Goal: Complete application form

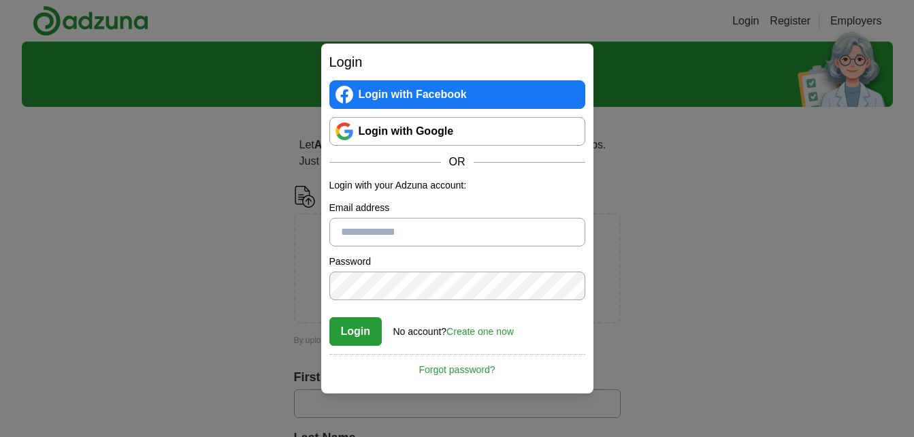
click at [451, 133] on link "Login with Google" at bounding box center [457, 131] width 256 height 29
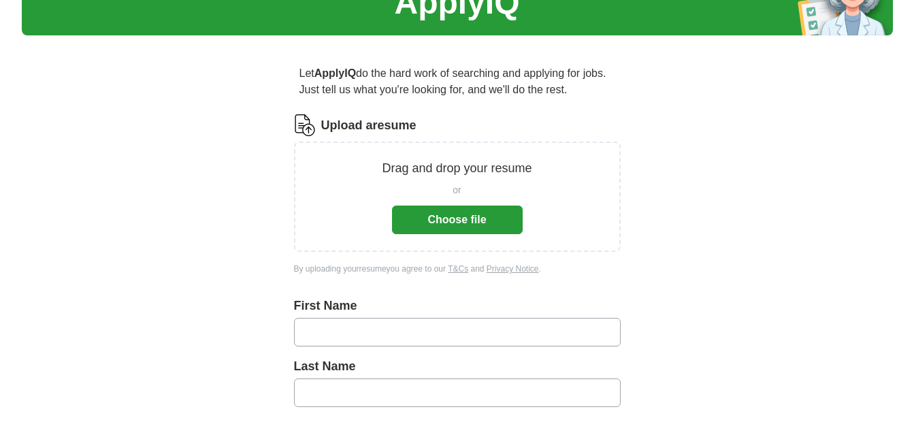
scroll to position [77, 0]
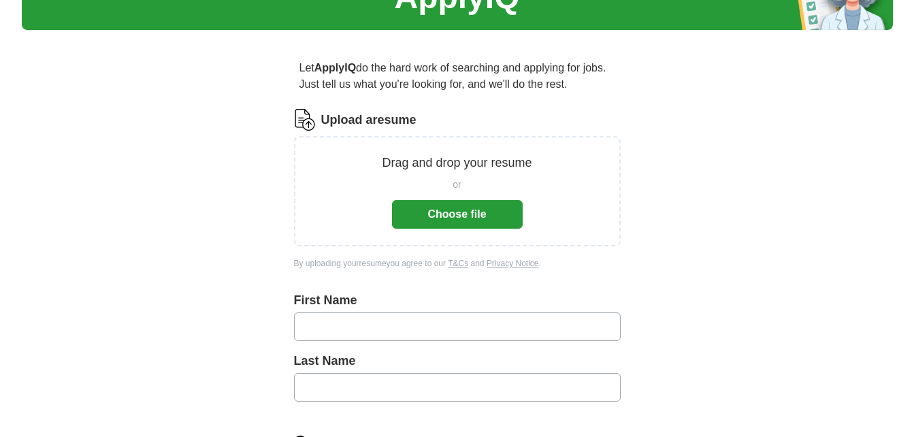
click at [421, 220] on button "Choose file" at bounding box center [457, 214] width 131 height 29
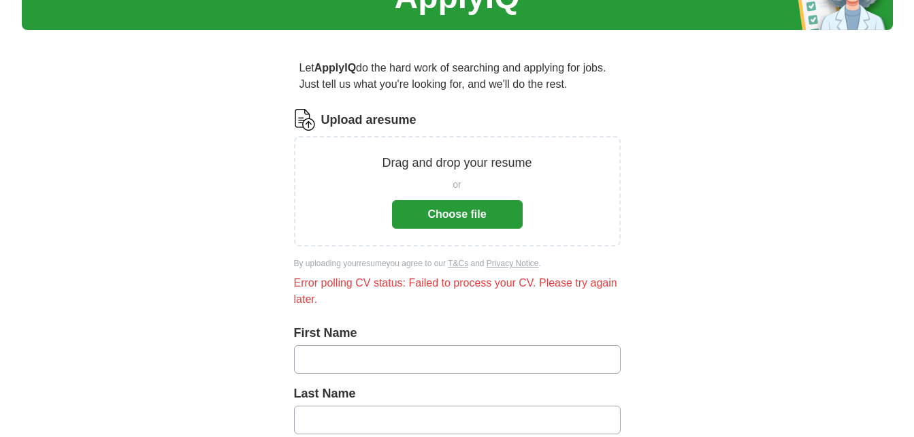
click at [451, 195] on div "or Choose file" at bounding box center [457, 200] width 131 height 56
click at [451, 217] on button "Choose file" at bounding box center [457, 214] width 131 height 29
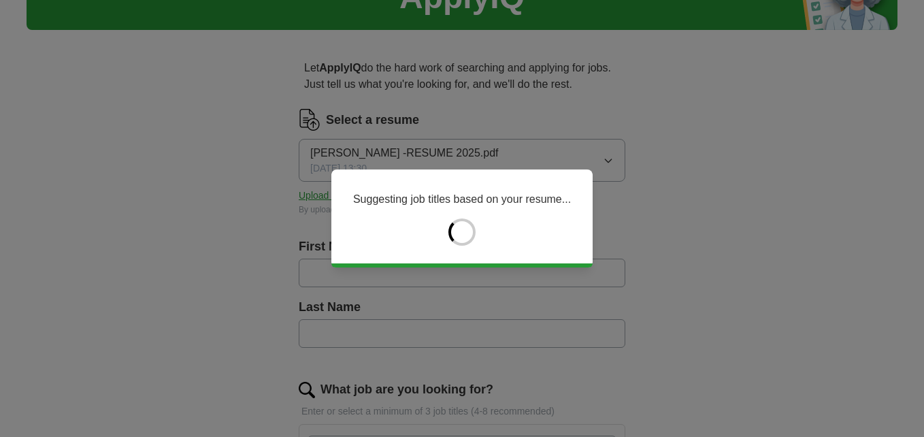
type input "******"
type input "*******"
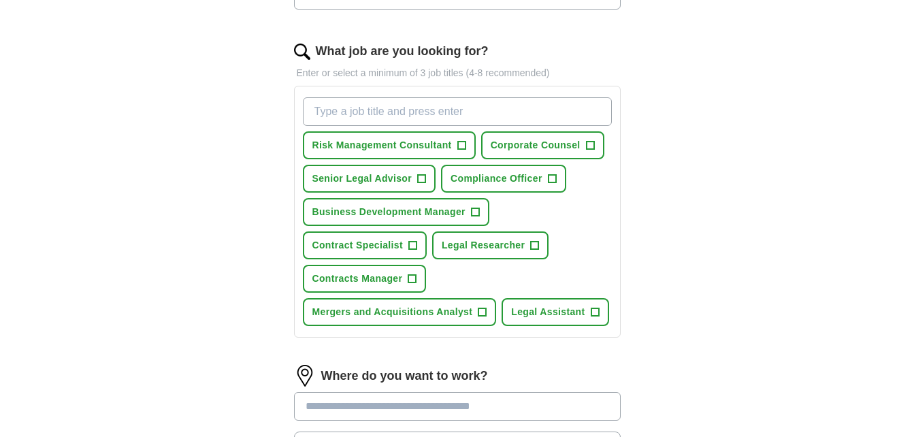
scroll to position [425, 0]
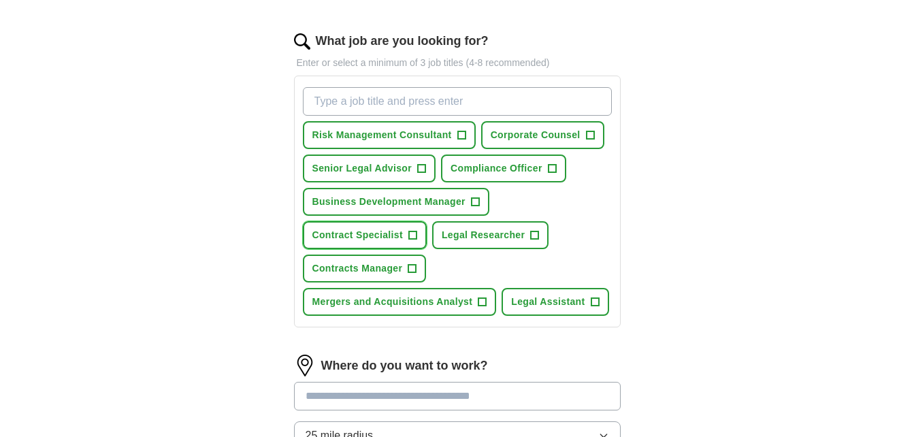
click at [411, 237] on span "+" at bounding box center [412, 235] width 8 height 11
click at [414, 273] on span "+" at bounding box center [412, 268] width 8 height 11
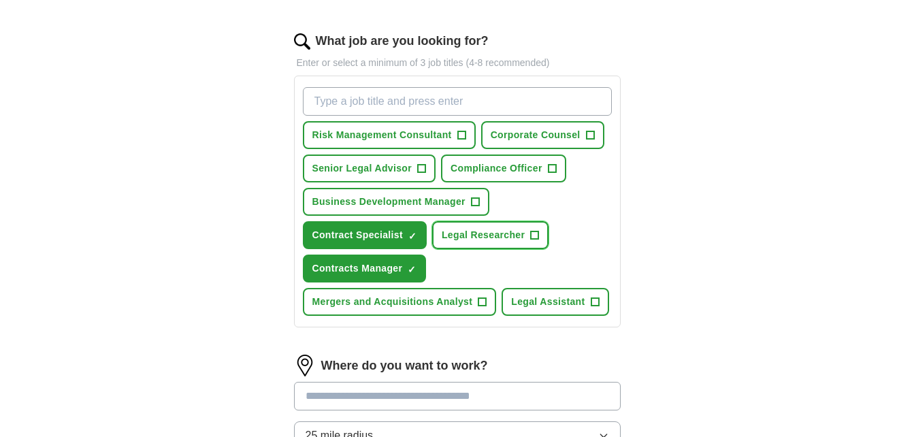
click at [535, 235] on span "+" at bounding box center [535, 235] width 8 height 11
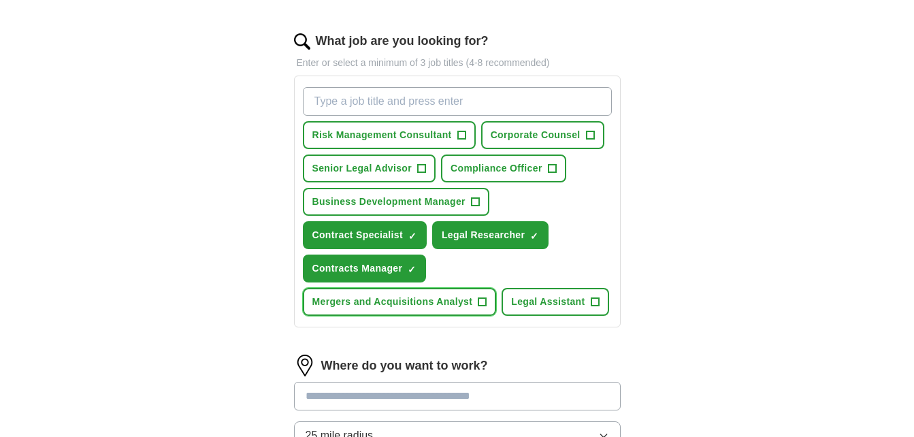
click at [478, 304] on span "+" at bounding box center [482, 302] width 8 height 11
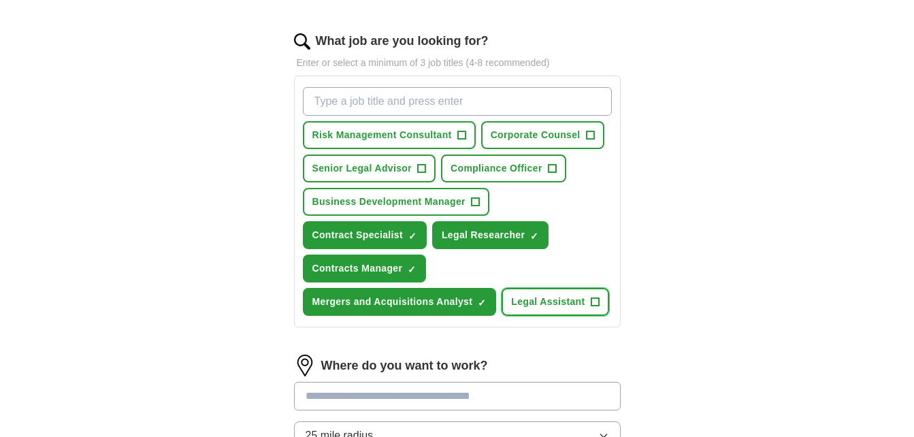
click at [600, 302] on button "Legal Assistant +" at bounding box center [555, 302] width 107 height 28
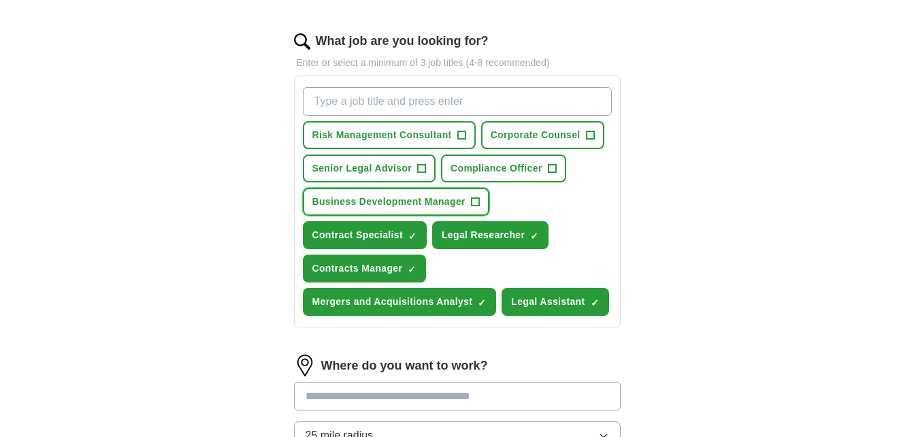
click at [475, 197] on span "+" at bounding box center [475, 202] width 8 height 11
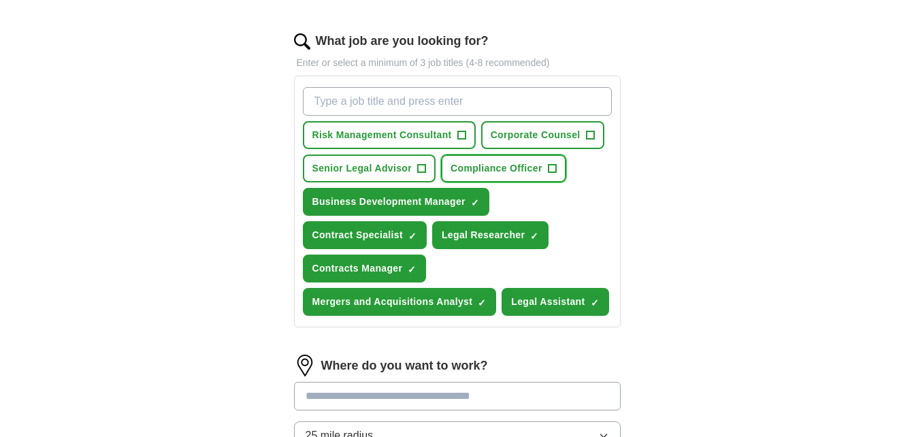
click at [551, 169] on span "+" at bounding box center [552, 168] width 8 height 11
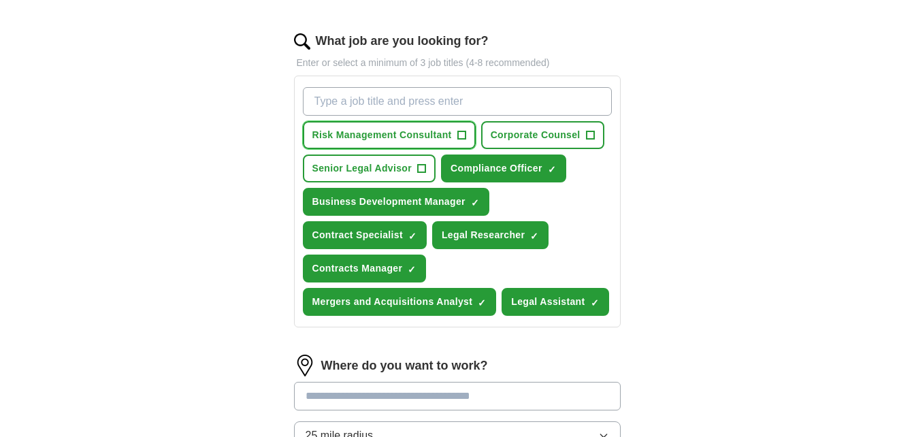
click at [465, 134] on span "+" at bounding box center [461, 135] width 8 height 11
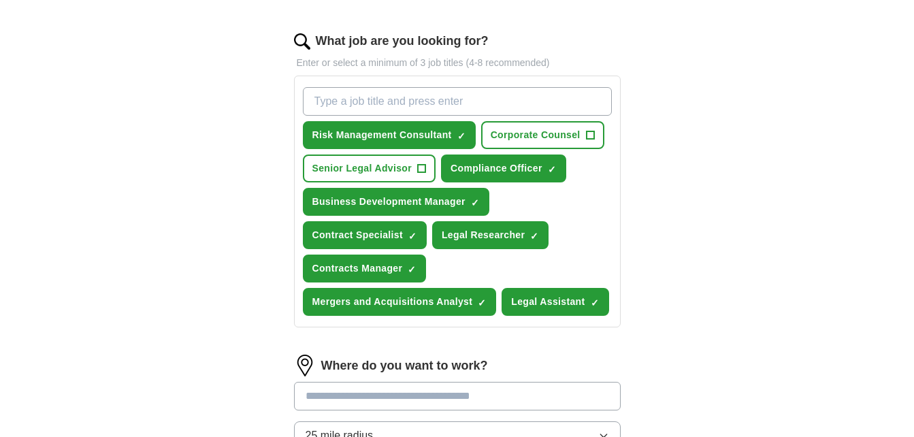
click at [423, 101] on input "What job are you looking for?" at bounding box center [457, 101] width 309 height 29
type input "Legal Secretary"
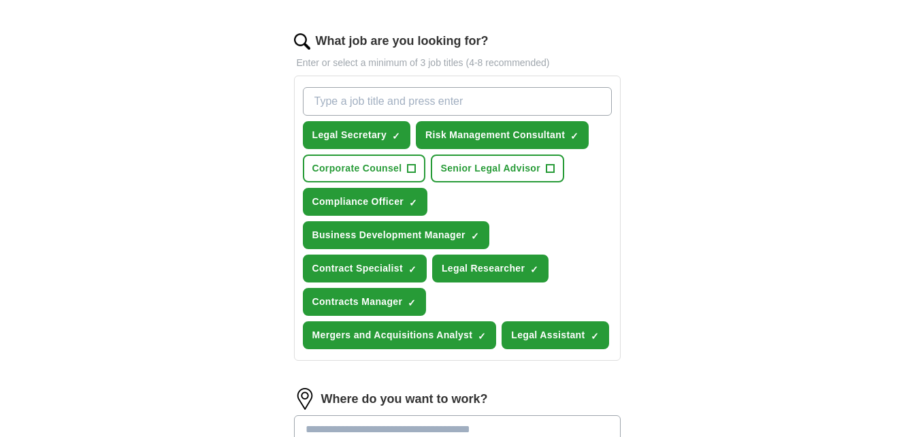
click at [407, 103] on input "What job are you looking for?" at bounding box center [457, 101] width 309 height 29
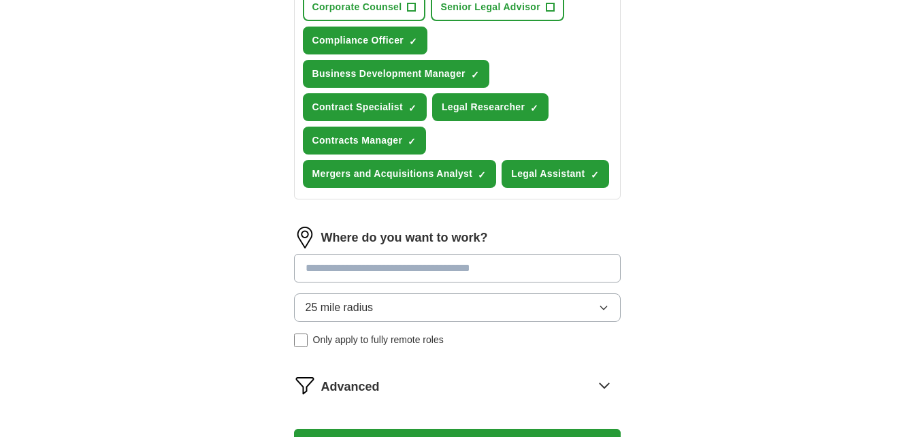
scroll to position [591, 0]
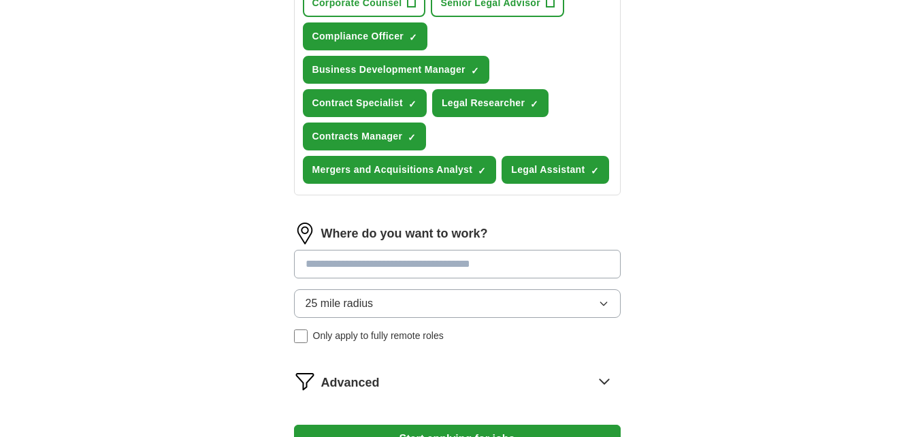
click at [416, 259] on input at bounding box center [457, 264] width 327 height 29
type input "***"
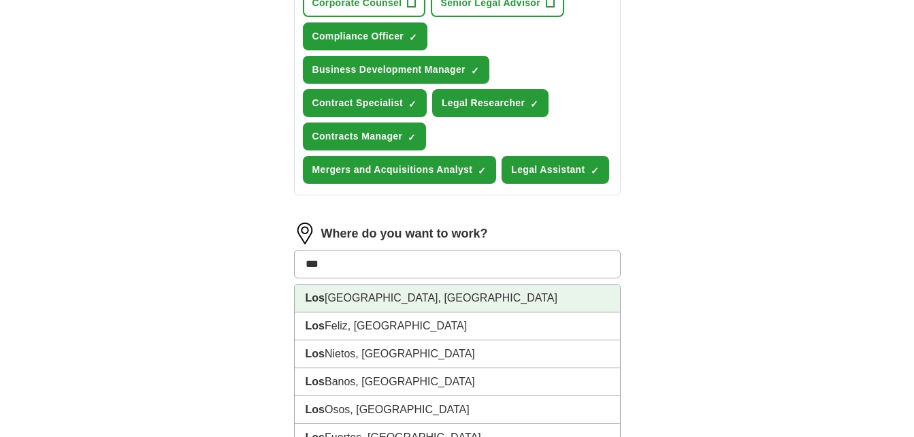
click at [376, 296] on li "[GEOGRAPHIC_DATA], [GEOGRAPHIC_DATA]" at bounding box center [457, 298] width 325 height 28
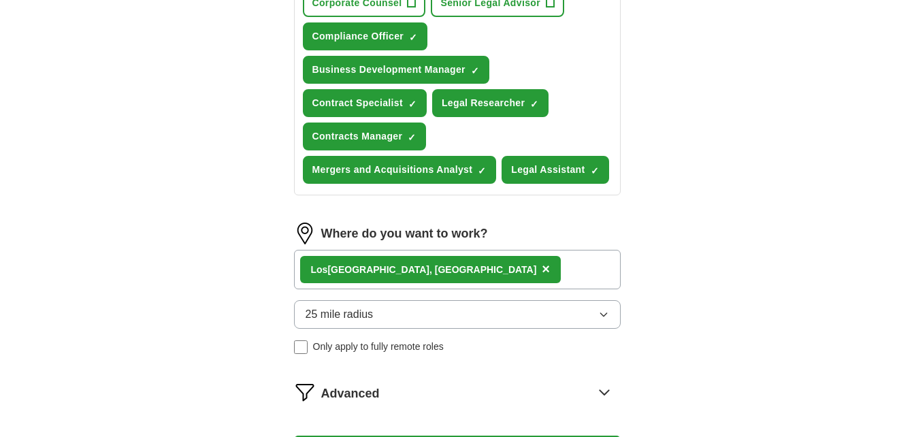
click at [606, 311] on icon "button" at bounding box center [603, 314] width 11 height 11
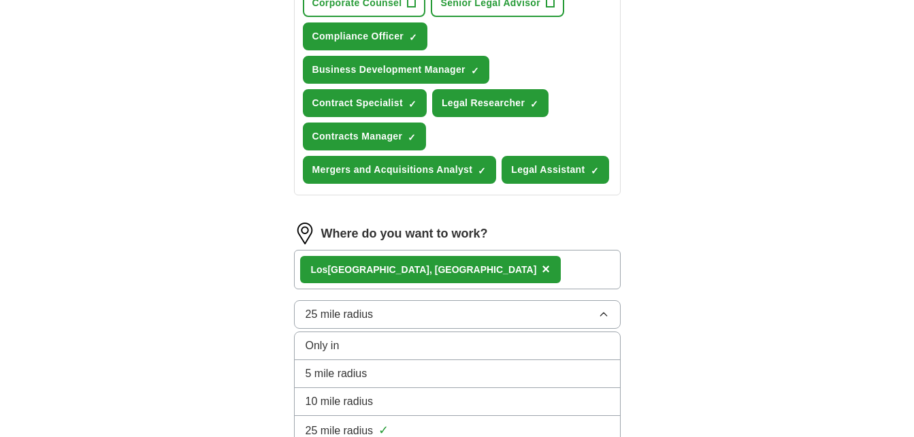
click at [446, 404] on div "10 mile radius" at bounding box center [458, 401] width 304 height 16
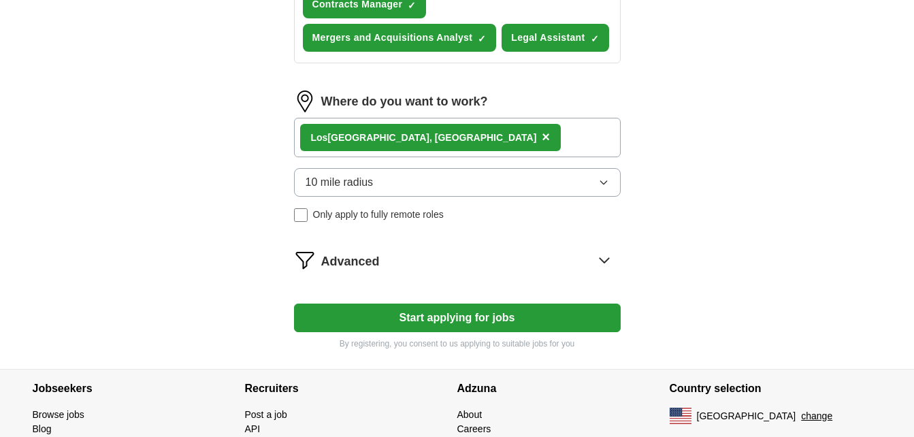
scroll to position [731, 0]
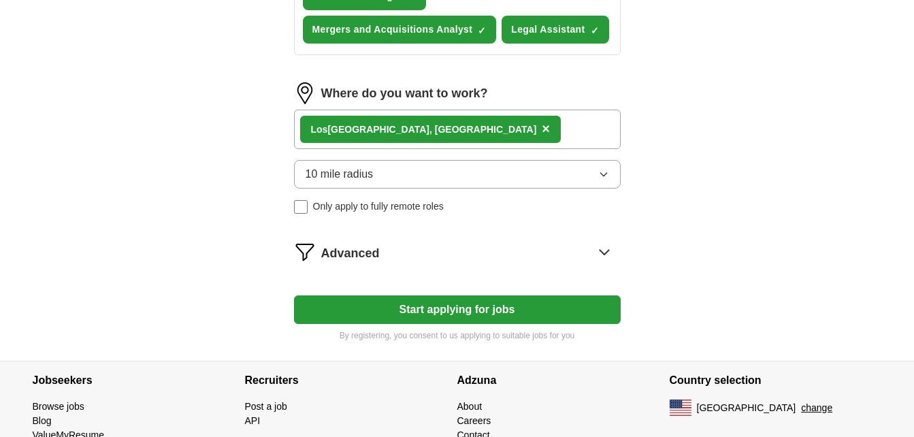
click at [603, 255] on icon at bounding box center [604, 252] width 22 height 22
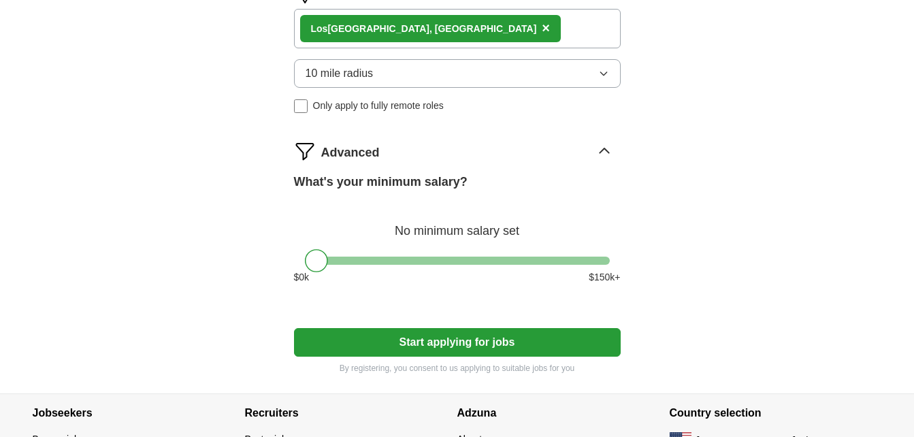
scroll to position [870, 0]
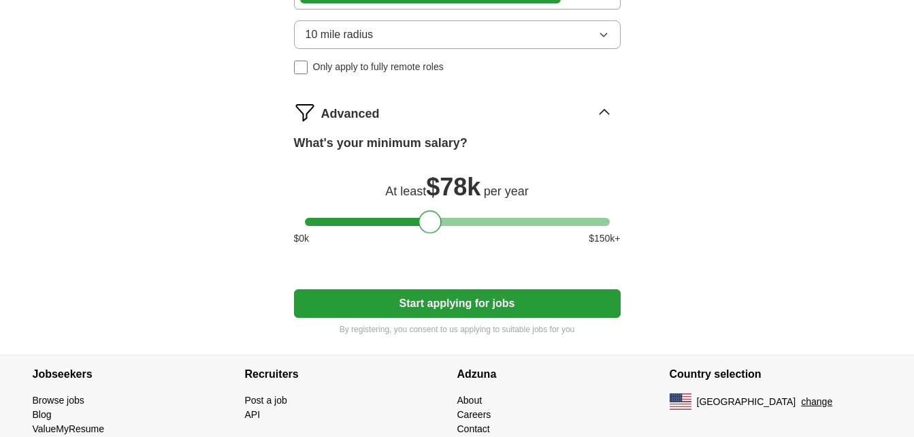
click at [429, 223] on div at bounding box center [457, 222] width 305 height 8
click at [416, 224] on div at bounding box center [457, 222] width 305 height 8
click at [403, 221] on div at bounding box center [457, 222] width 305 height 8
click at [392, 221] on div at bounding box center [402, 221] width 23 height 23
click at [387, 222] on div at bounding box center [457, 222] width 305 height 8
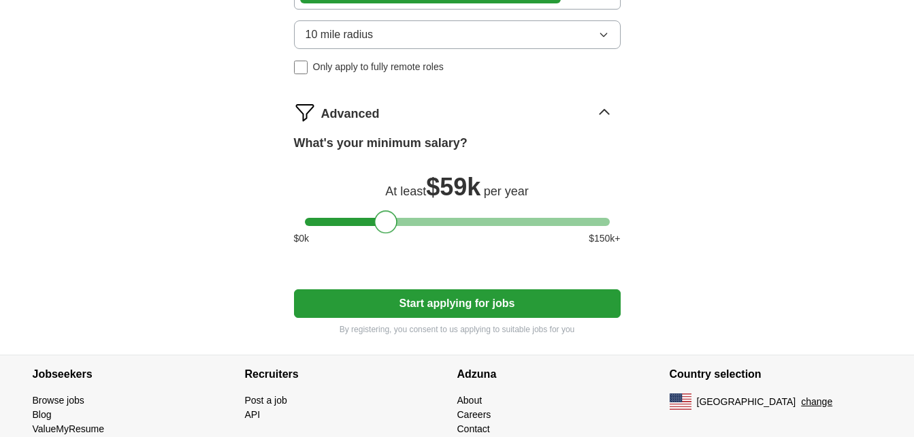
click at [376, 222] on div at bounding box center [385, 221] width 23 height 23
click at [371, 222] on div at bounding box center [457, 222] width 305 height 8
click at [363, 222] on div at bounding box center [372, 221] width 23 height 23
click at [359, 222] on div at bounding box center [457, 222] width 305 height 8
click at [366, 222] on div at bounding box center [357, 221] width 23 height 23
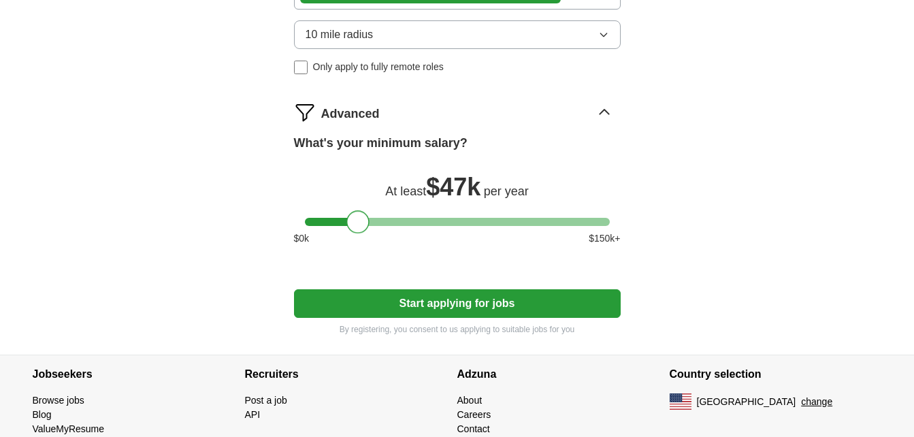
click at [367, 222] on div at bounding box center [357, 221] width 23 height 23
click at [370, 222] on div at bounding box center [457, 222] width 305 height 8
click at [365, 224] on div at bounding box center [369, 221] width 23 height 23
click at [360, 223] on div at bounding box center [369, 221] width 23 height 23
click at [426, 304] on button "Start applying for jobs" at bounding box center [457, 303] width 327 height 29
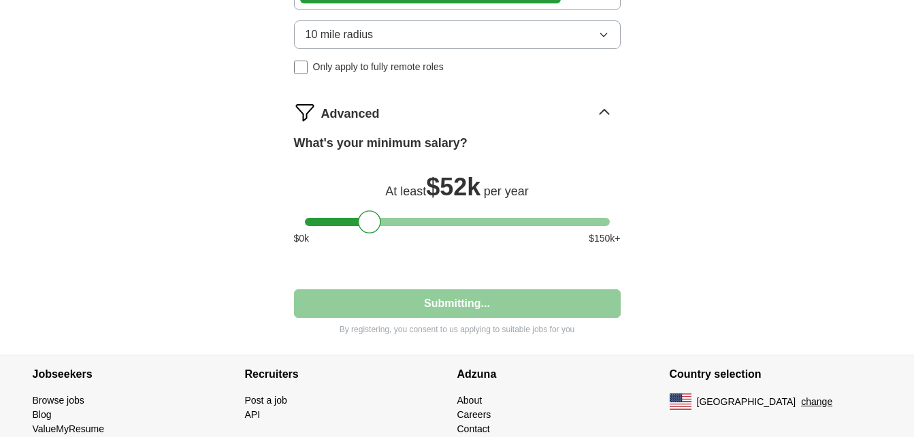
select select "**"
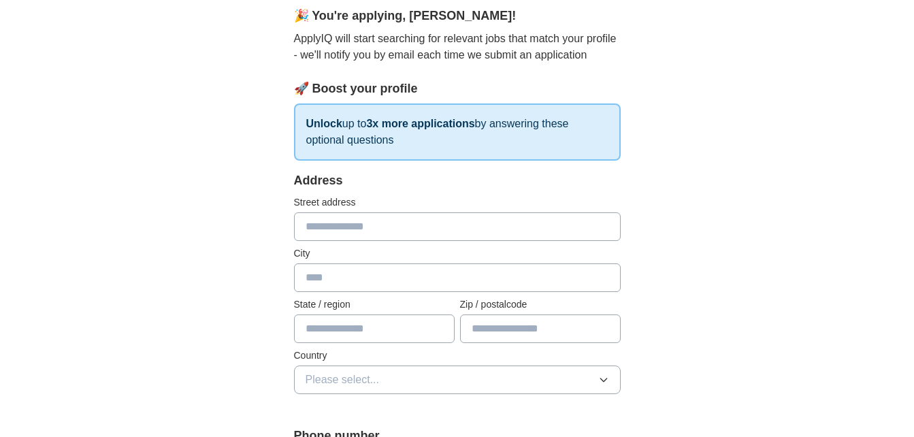
scroll to position [136, 0]
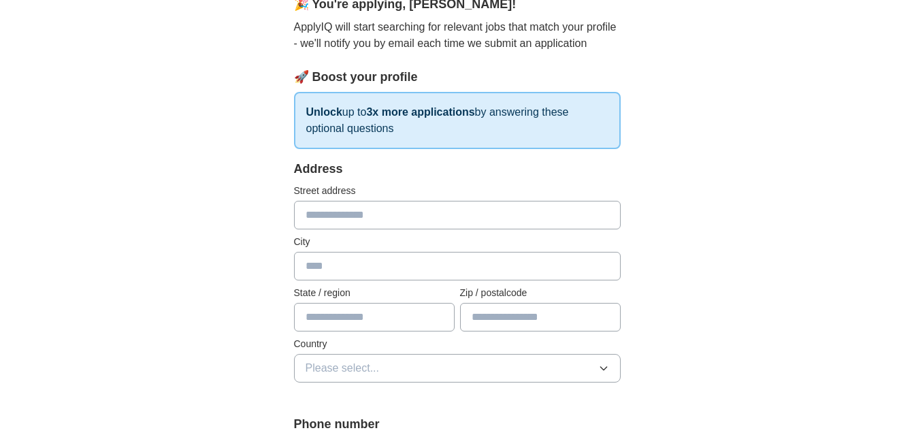
click at [428, 218] on input "text" at bounding box center [457, 215] width 327 height 29
type input "**********"
type input "*****"
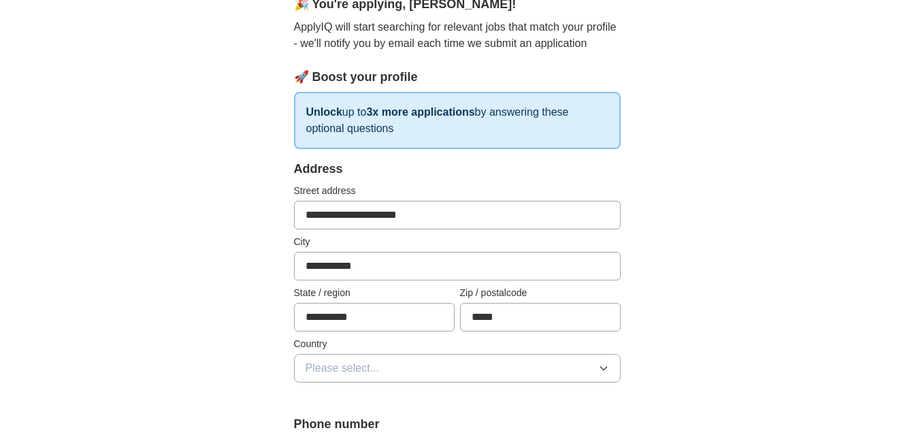
type input "**********"
click at [600, 366] on icon "button" at bounding box center [603, 368] width 11 height 11
click at [319, 424] on span "[GEOGRAPHIC_DATA]" at bounding box center [363, 427] width 114 height 16
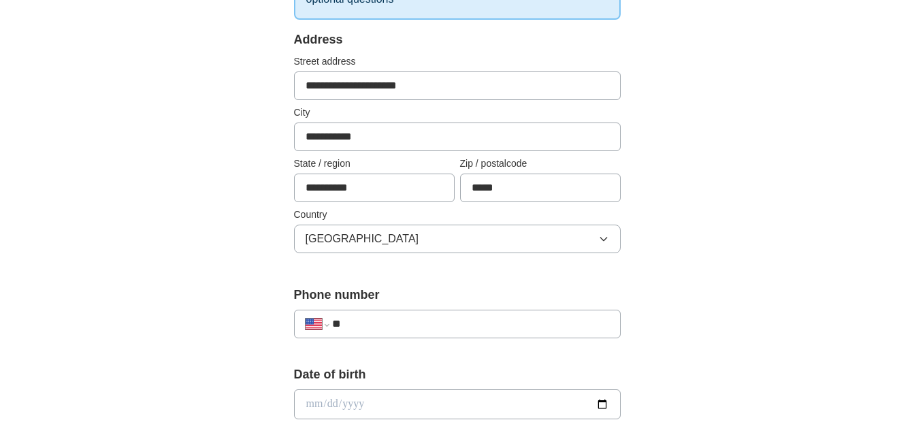
scroll to position [272, 0]
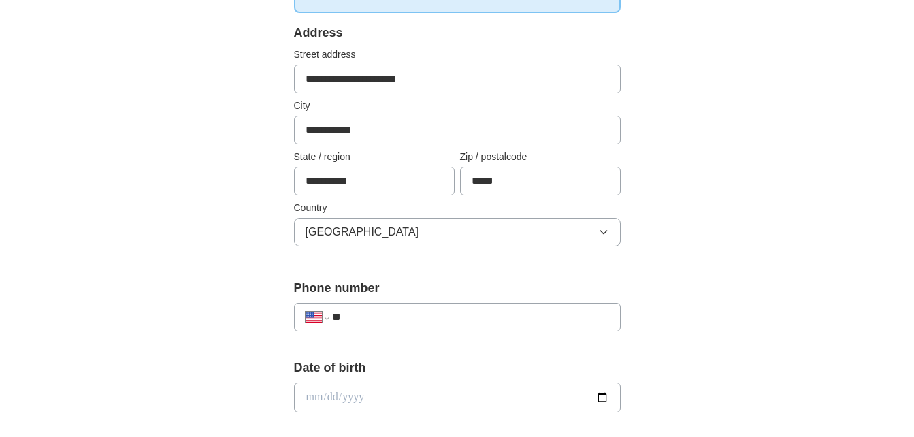
click at [414, 321] on input "**" at bounding box center [470, 317] width 276 height 16
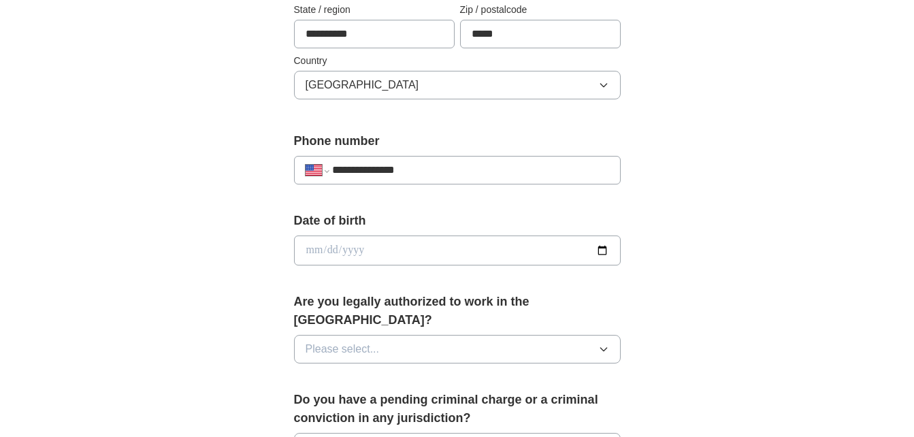
scroll to position [436, 0]
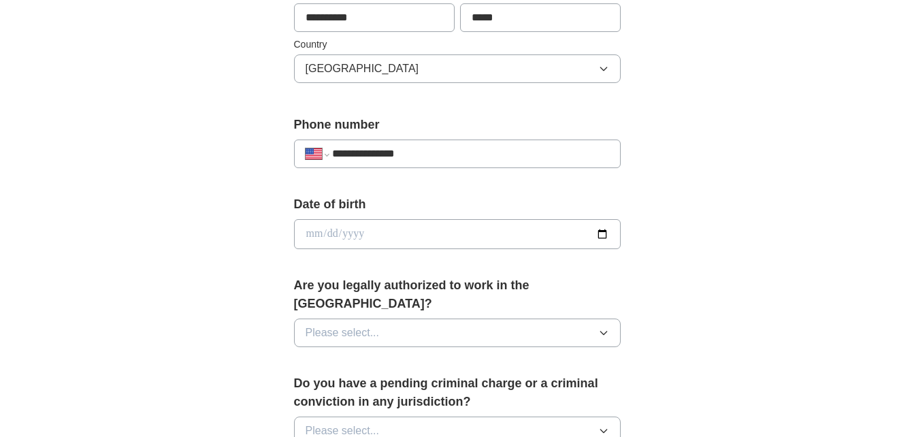
type input "**********"
click at [599, 234] on input "date" at bounding box center [457, 234] width 327 height 30
click at [685, 186] on div "**********" at bounding box center [457, 225] width 871 height 1239
click at [597, 235] on input "date" at bounding box center [457, 234] width 327 height 30
type input "**********"
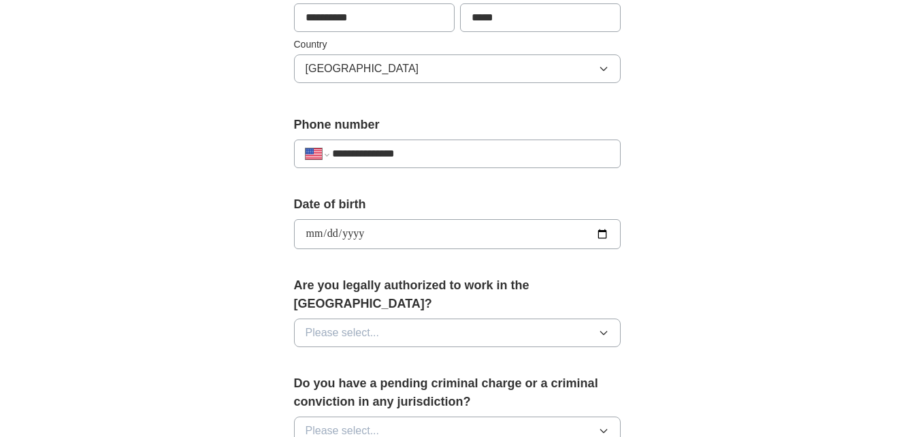
click at [605, 67] on icon "button" at bounding box center [603, 68] width 11 height 11
click at [735, 81] on div "**********" at bounding box center [457, 225] width 871 height 1239
click at [601, 327] on icon "button" at bounding box center [603, 332] width 11 height 11
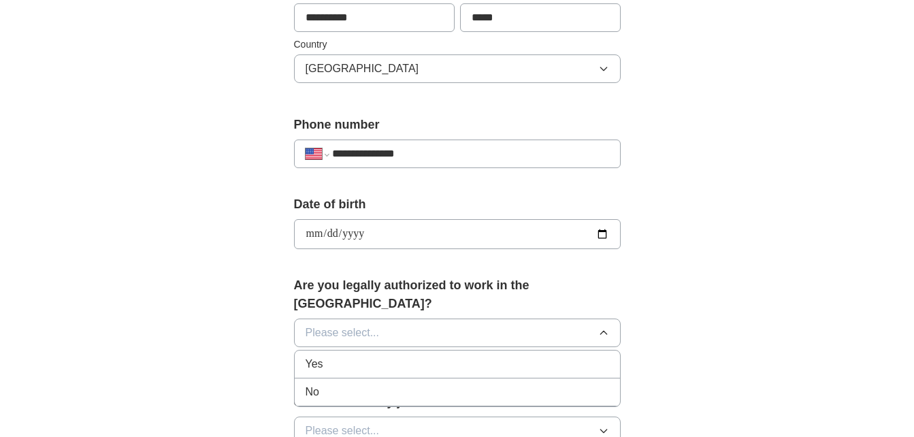
click at [313, 356] on span "Yes" at bounding box center [315, 364] width 18 height 16
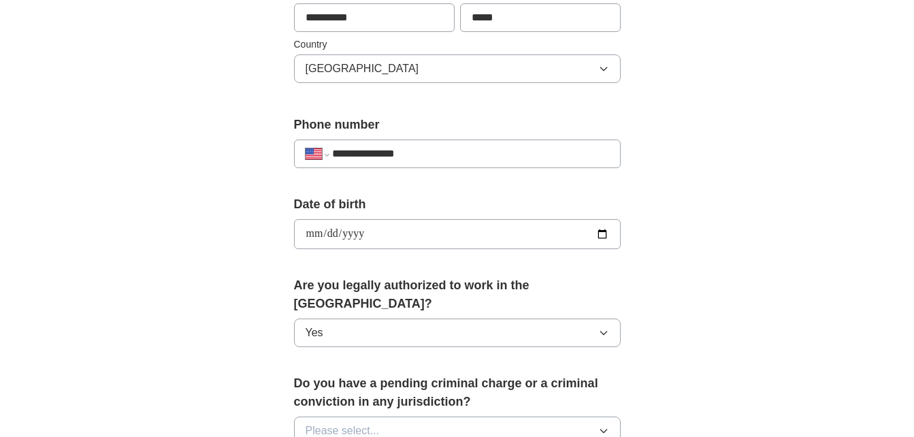
click at [606, 425] on icon "button" at bounding box center [603, 430] width 11 height 11
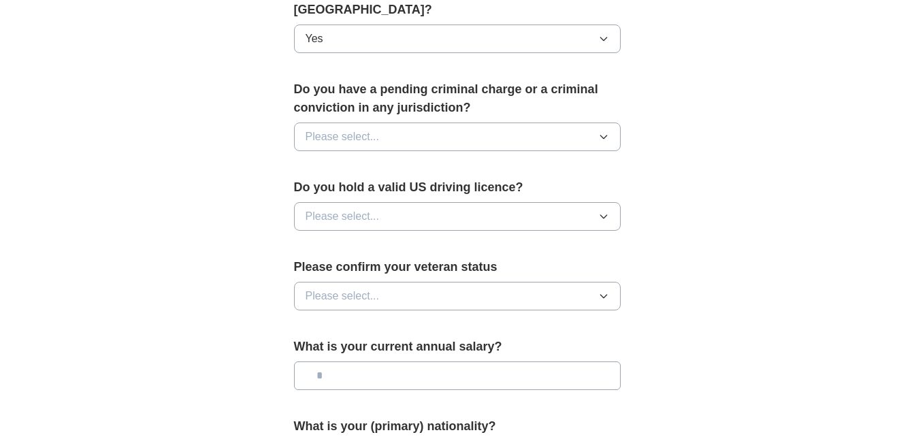
scroll to position [748, 0]
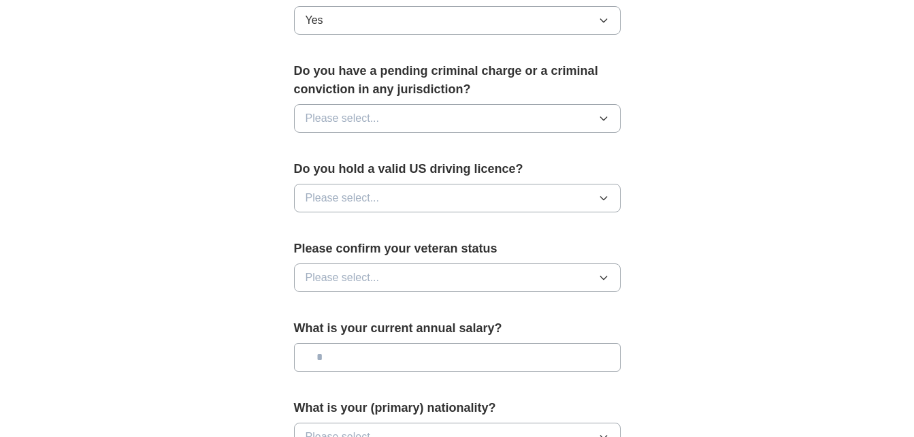
click at [606, 113] on icon "button" at bounding box center [603, 118] width 11 height 11
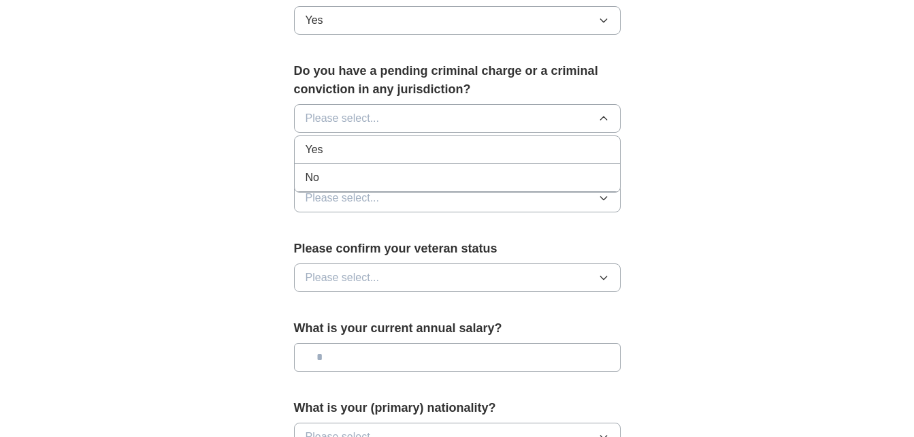
click at [364, 169] on div "No" at bounding box center [458, 177] width 304 height 16
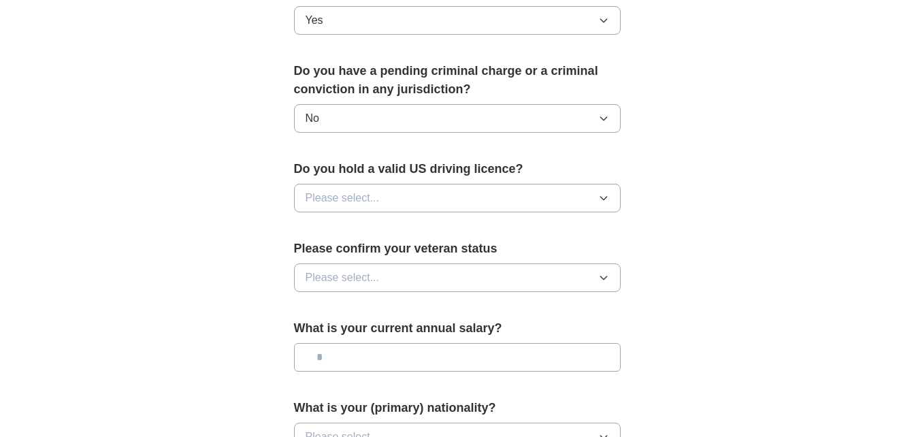
click at [606, 197] on icon "button" at bounding box center [603, 198] width 6 height 3
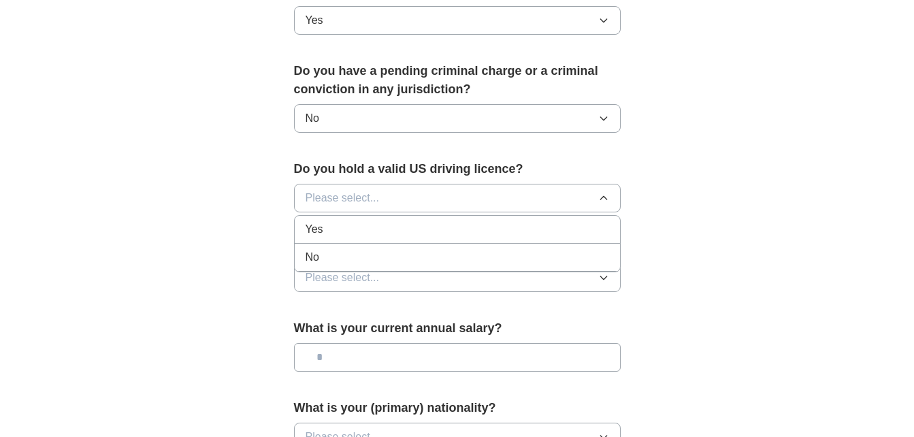
click at [312, 249] on span "No" at bounding box center [313, 257] width 14 height 16
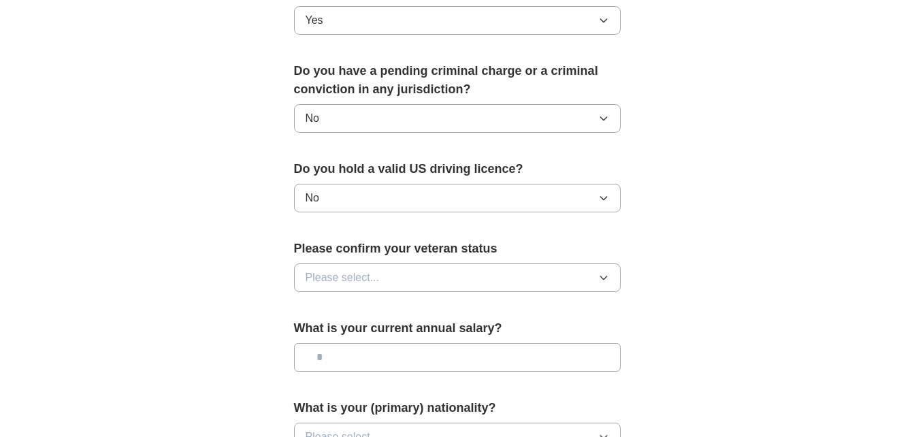
click at [608, 272] on icon "button" at bounding box center [603, 277] width 11 height 11
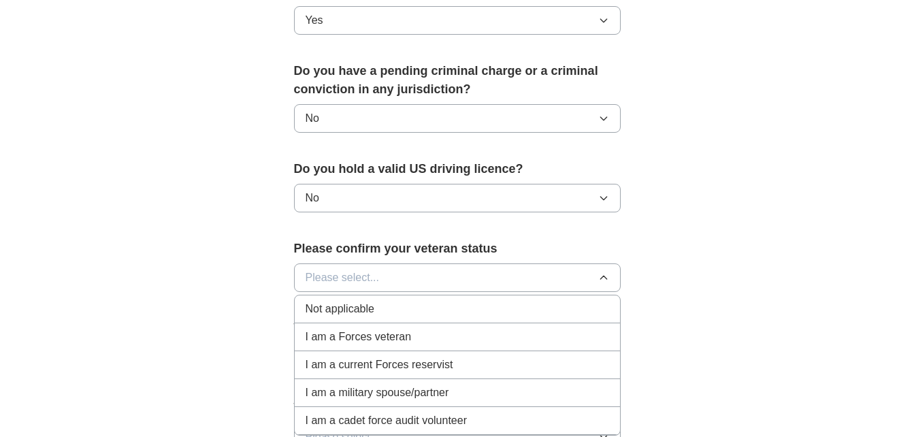
click at [353, 301] on span "Not applicable" at bounding box center [340, 309] width 69 height 16
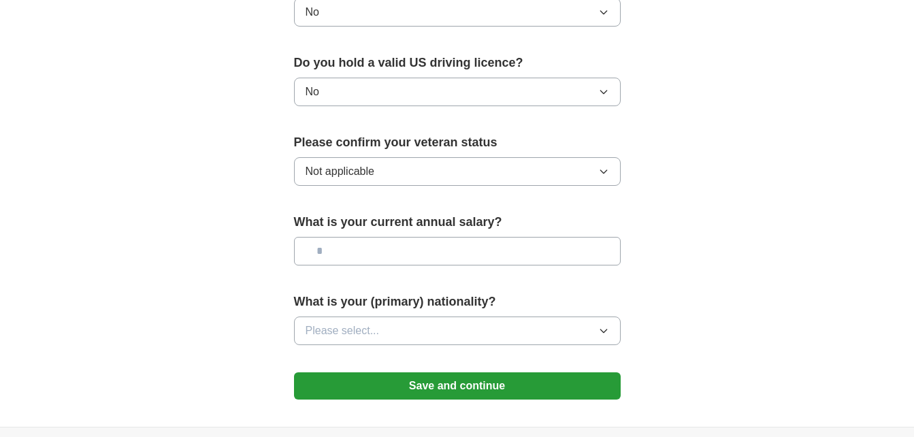
scroll to position [861, 0]
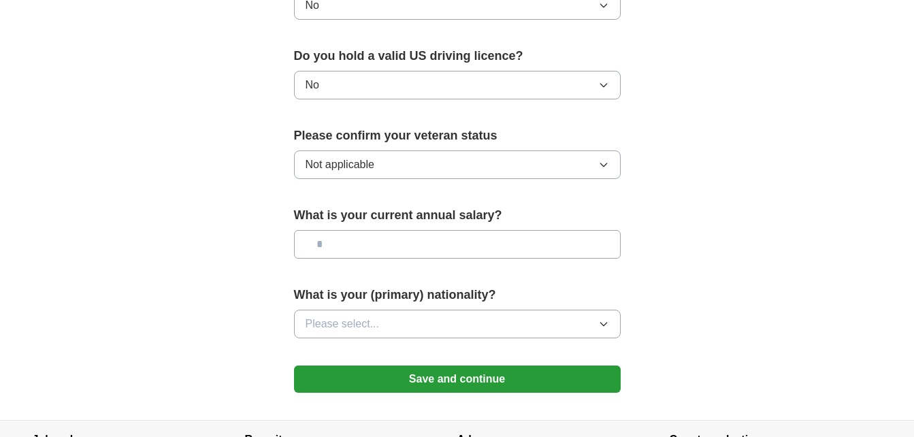
click at [608, 318] on icon "button" at bounding box center [603, 323] width 11 height 11
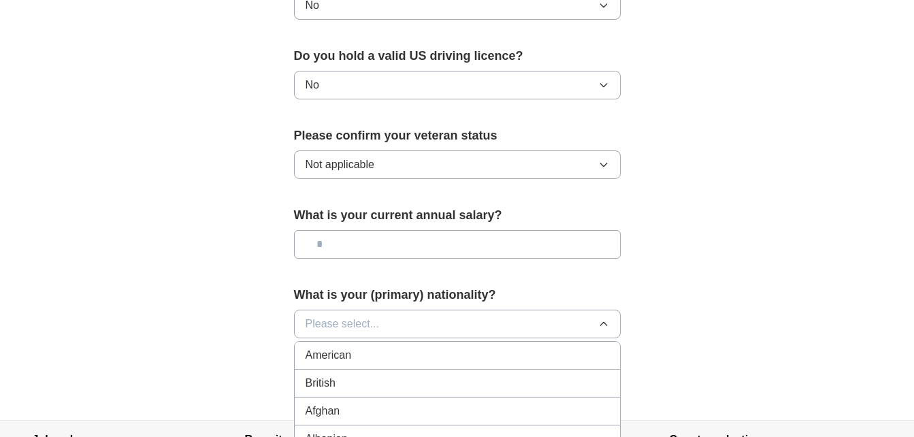
click at [482, 310] on button "Please select..." at bounding box center [457, 324] width 327 height 29
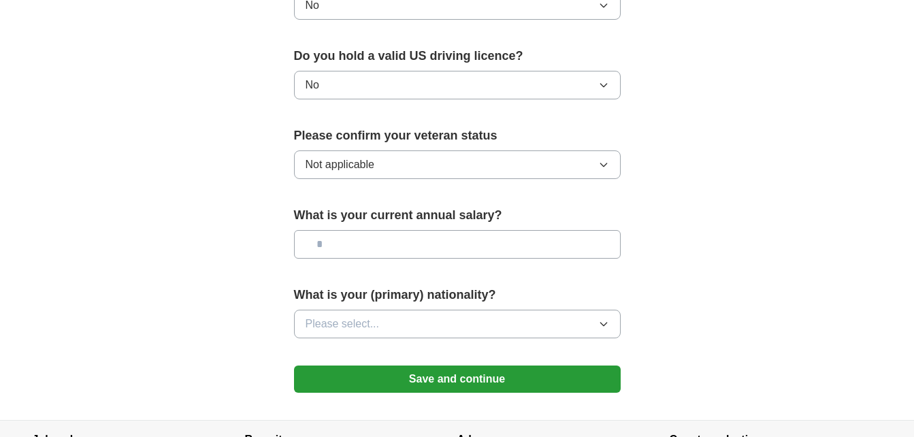
click at [601, 323] on icon "button" at bounding box center [603, 324] width 6 height 3
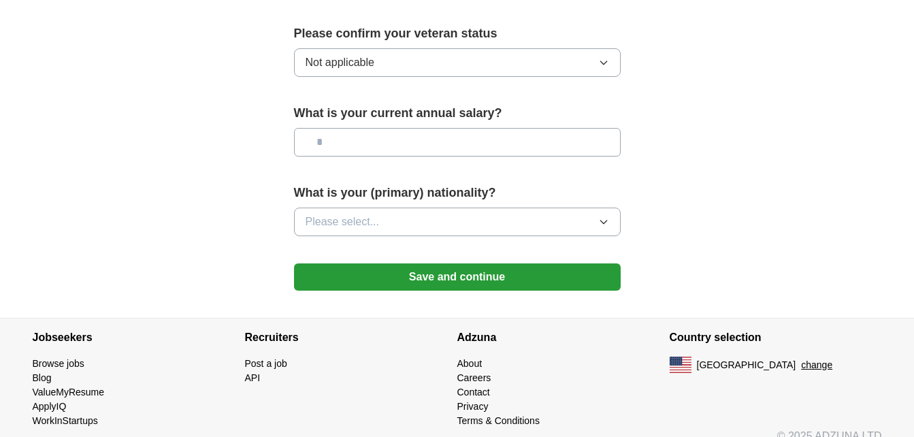
click at [605, 216] on icon "button" at bounding box center [603, 221] width 11 height 11
click at [604, 216] on icon "button" at bounding box center [603, 221] width 11 height 11
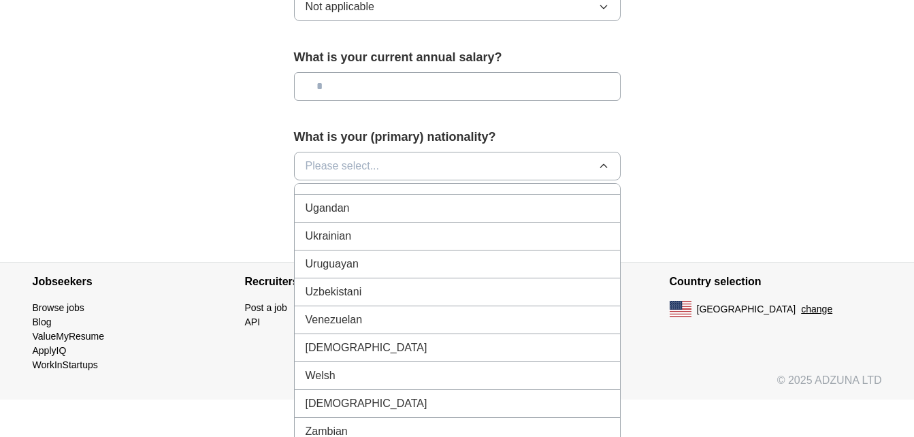
scroll to position [5114, 0]
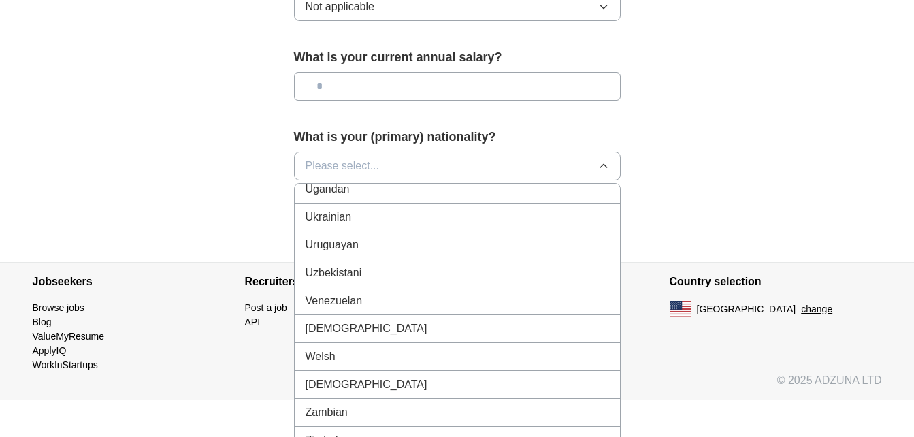
click at [347, 432] on span "Zimbabwean" at bounding box center [337, 440] width 63 height 16
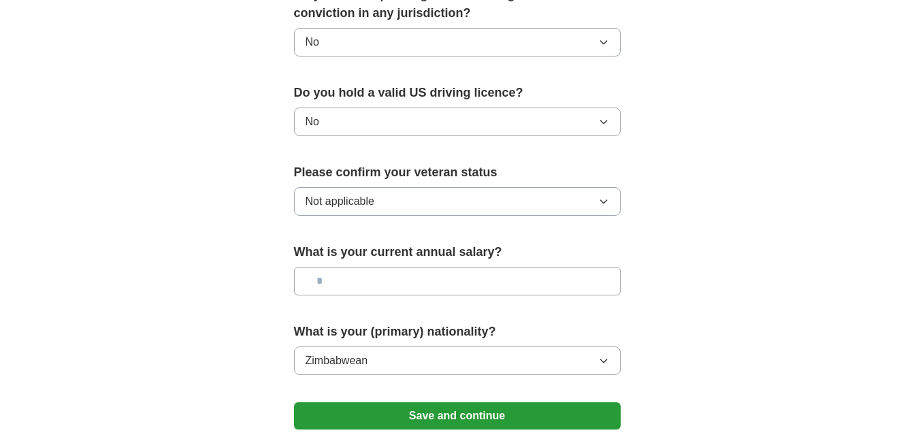
scroll to position [806, 0]
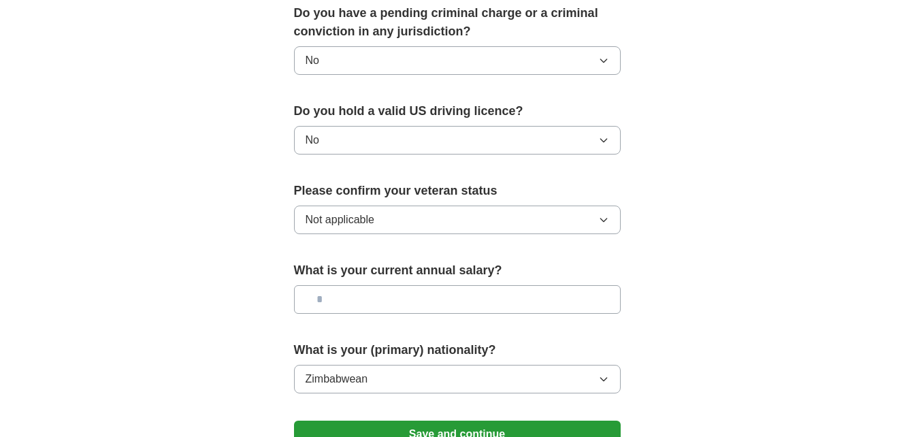
click at [327, 285] on input "text" at bounding box center [457, 299] width 327 height 29
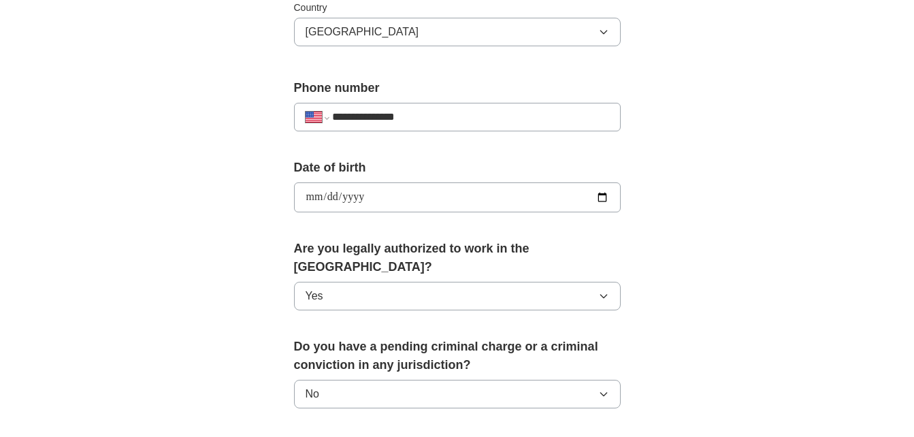
scroll to position [470, 0]
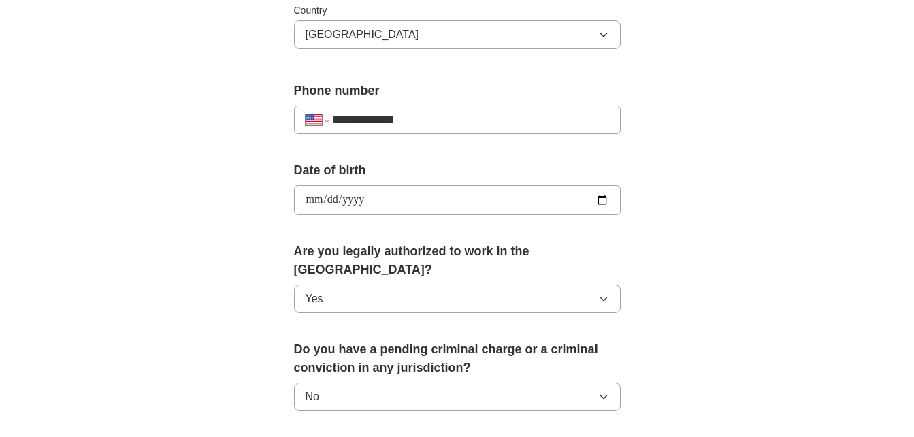
click at [597, 202] on input "**********" at bounding box center [457, 200] width 327 height 30
click at [384, 203] on input "**********" at bounding box center [457, 200] width 327 height 30
click at [384, 198] on input "**********" at bounding box center [457, 200] width 327 height 30
type input "**********"
click at [753, 219] on div "**********" at bounding box center [457, 191] width 871 height 1239
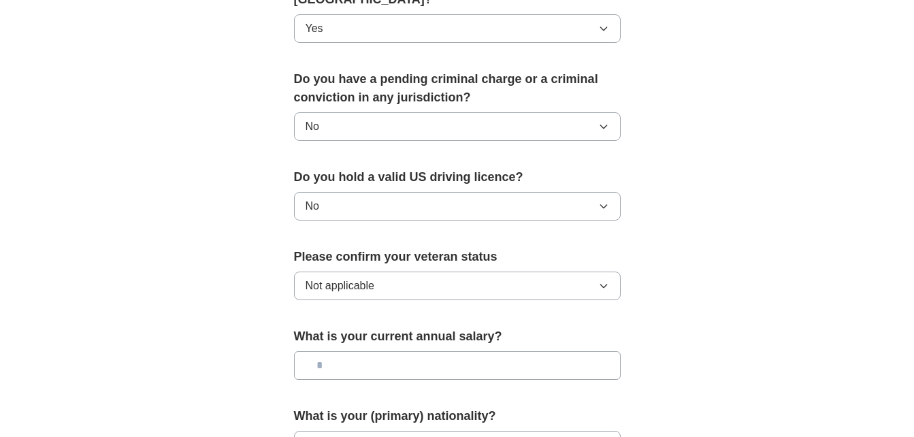
scroll to position [963, 0]
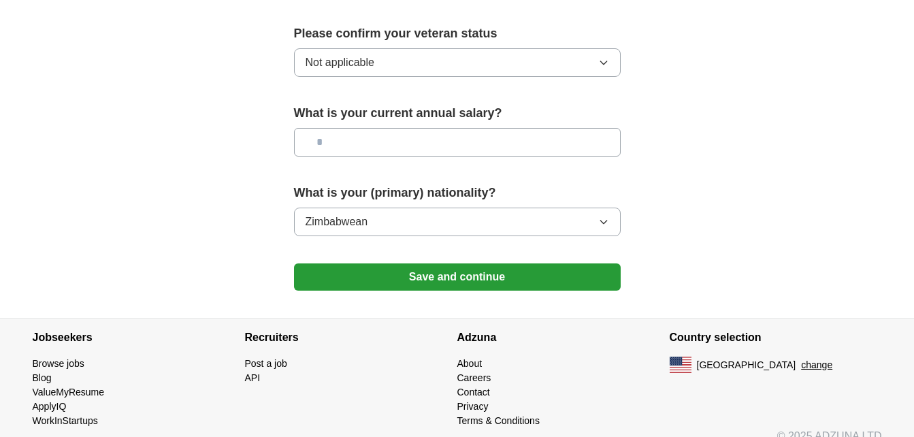
click at [437, 263] on button "Save and continue" at bounding box center [457, 276] width 327 height 27
